Goal: Information Seeking & Learning: Learn about a topic

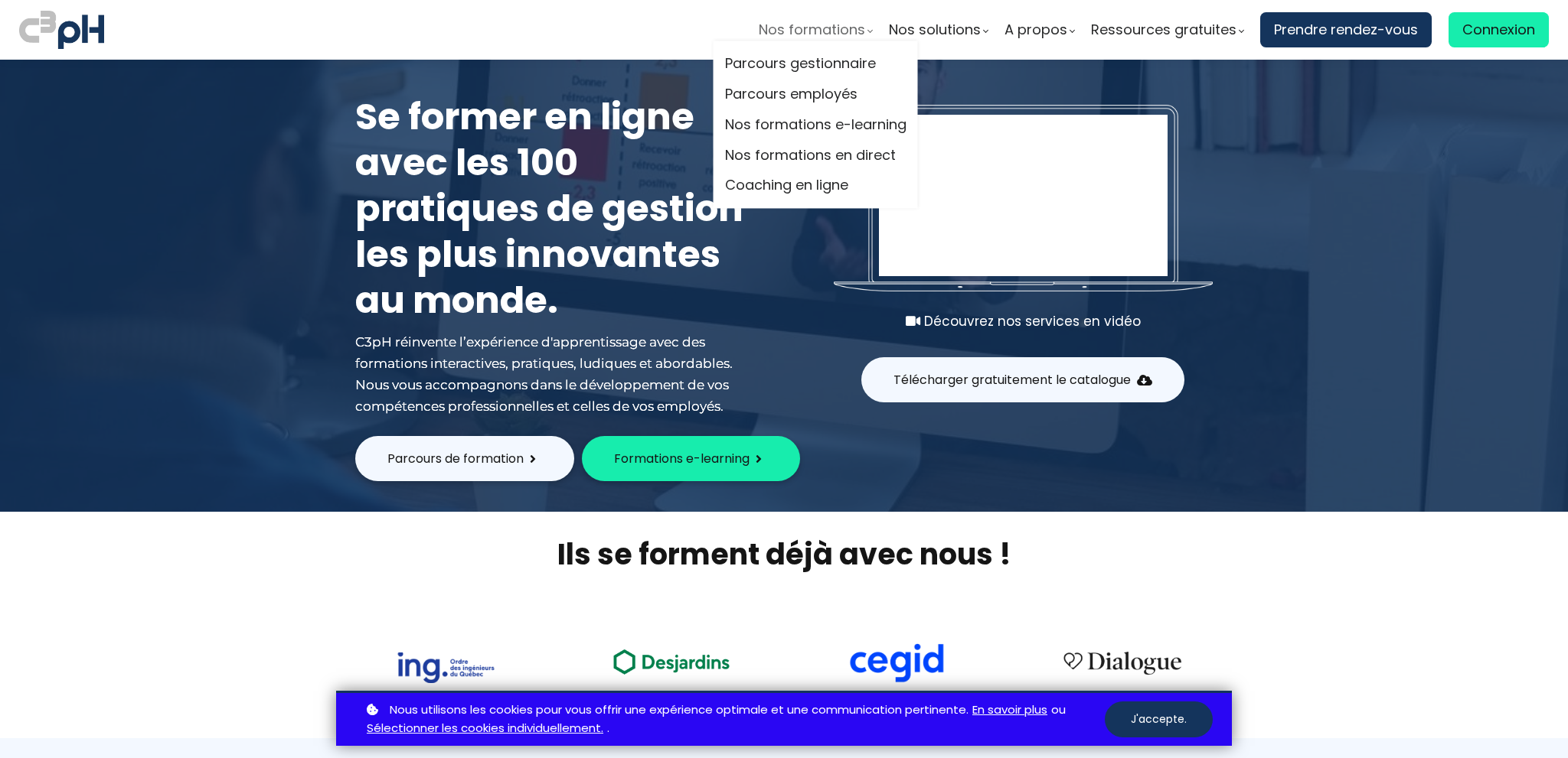
click at [809, 24] on span "Nos formations" at bounding box center [811, 30] width 106 height 23
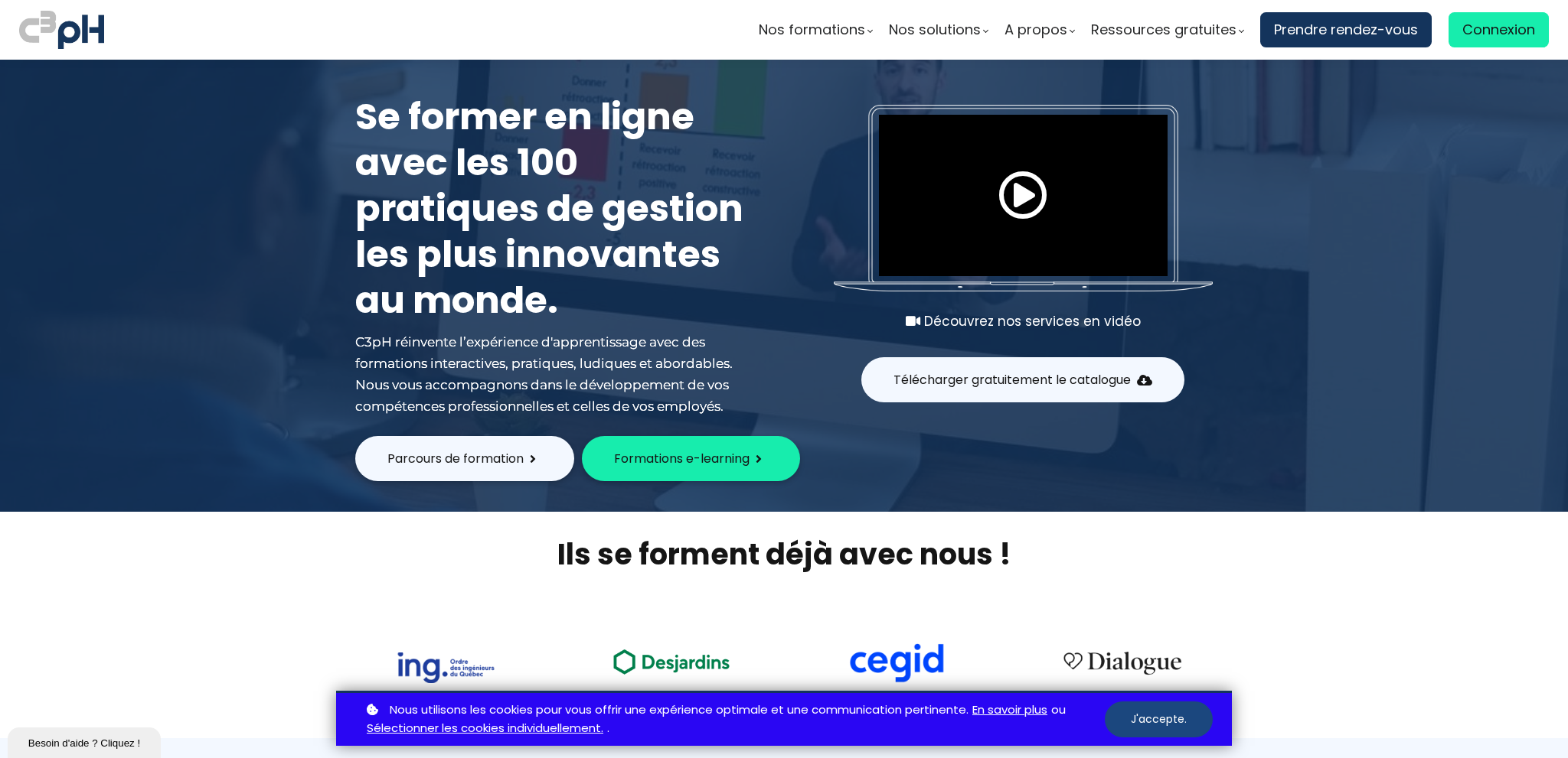
click at [1167, 716] on button "J'accepte." at bounding box center [1158, 719] width 108 height 36
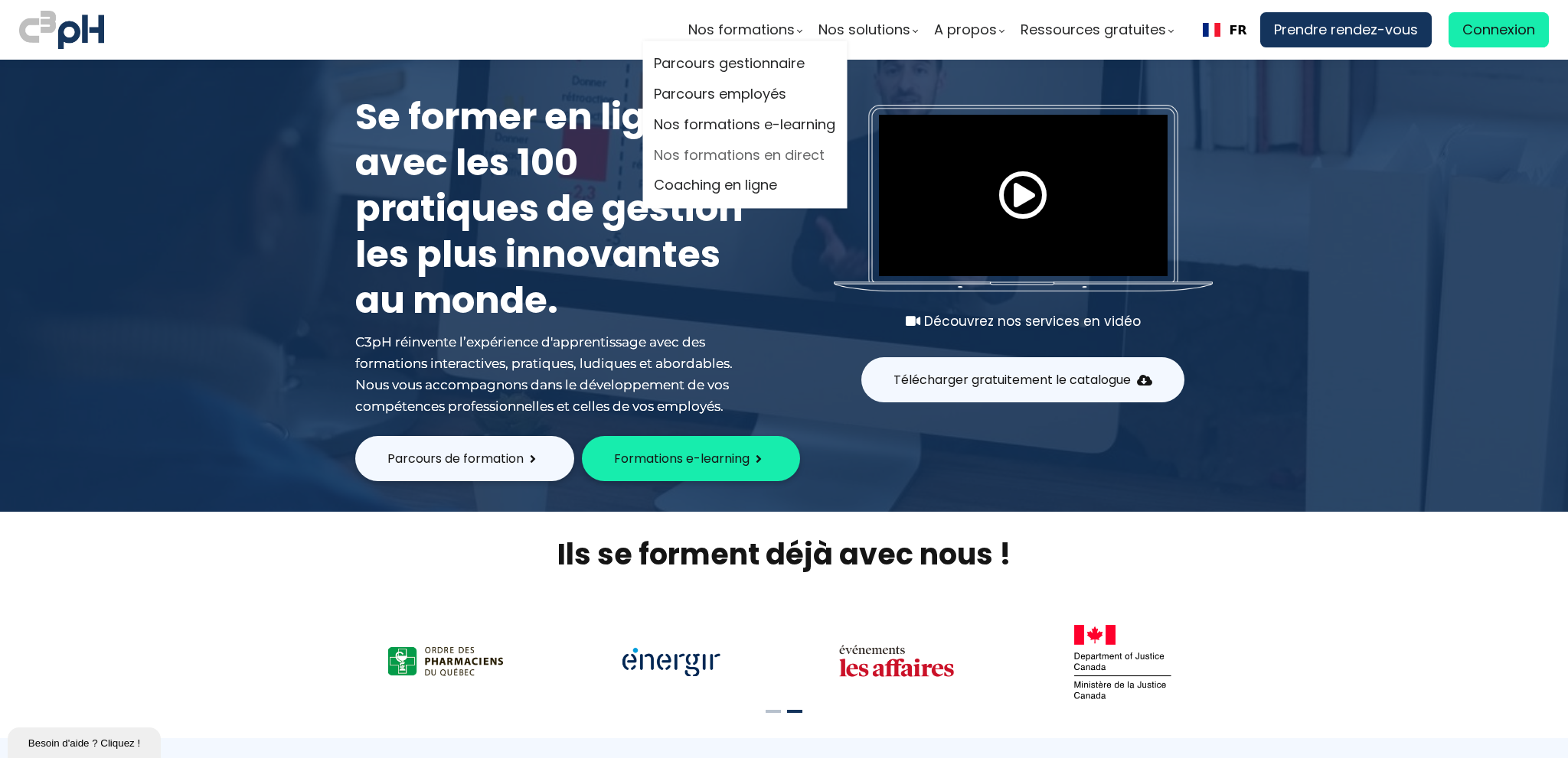
click at [763, 155] on link "Nos formations en direct" at bounding box center [745, 155] width 182 height 23
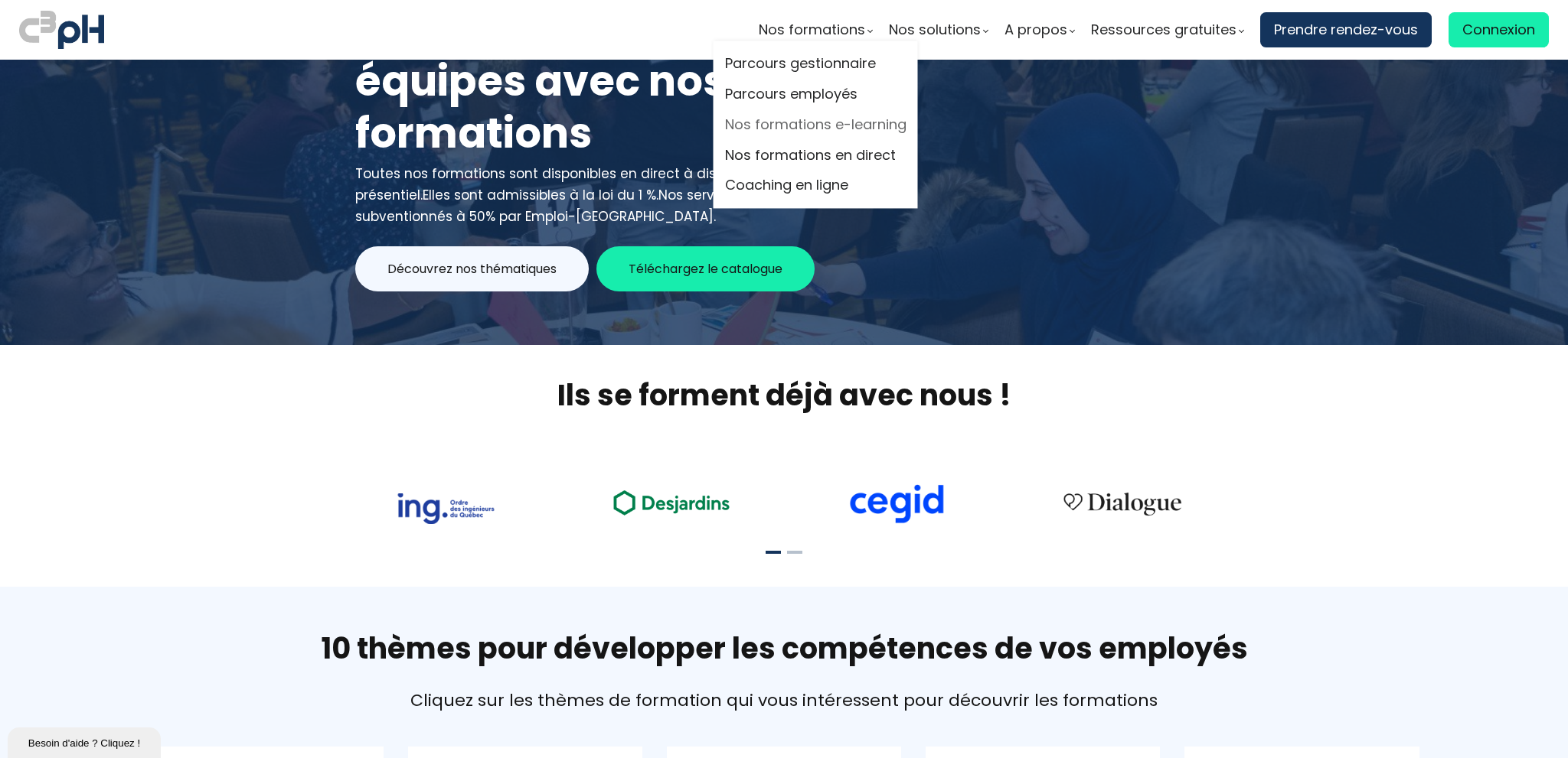
click at [794, 114] on link "Nos formations e-learning" at bounding box center [815, 125] width 182 height 23
